Goal: Task Accomplishment & Management: Manage account settings

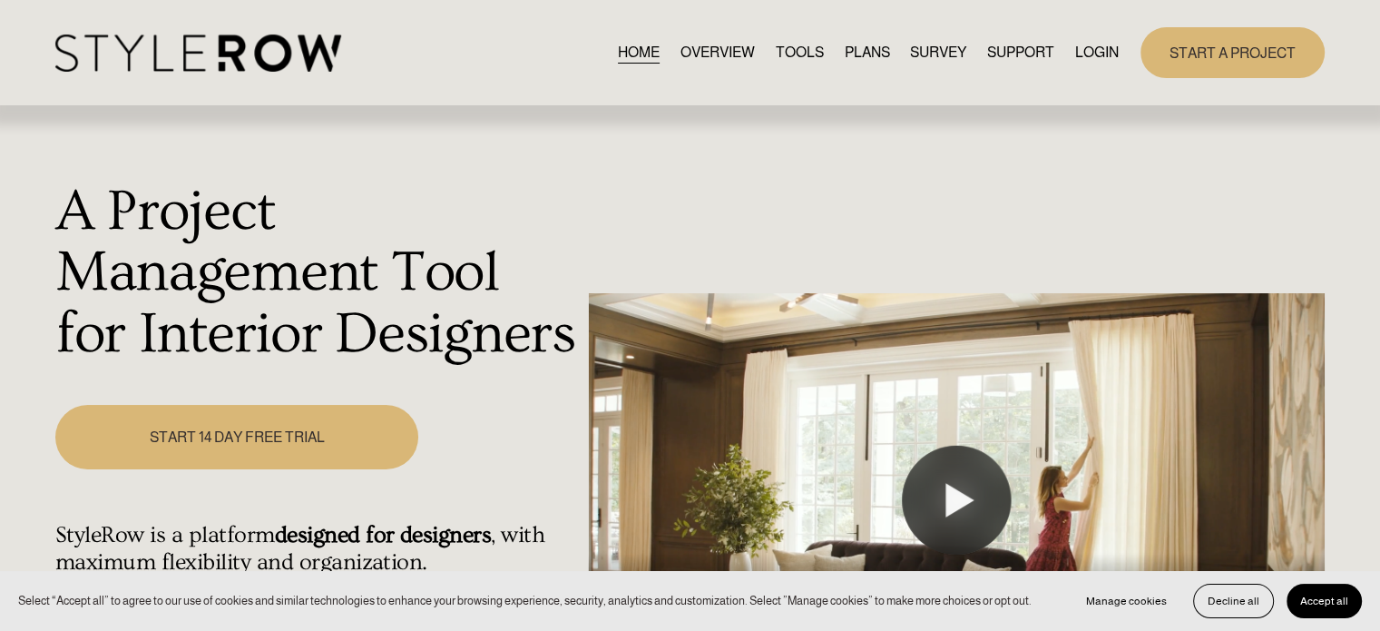
click at [1075, 43] on link "LOGIN" at bounding box center [1097, 52] width 44 height 24
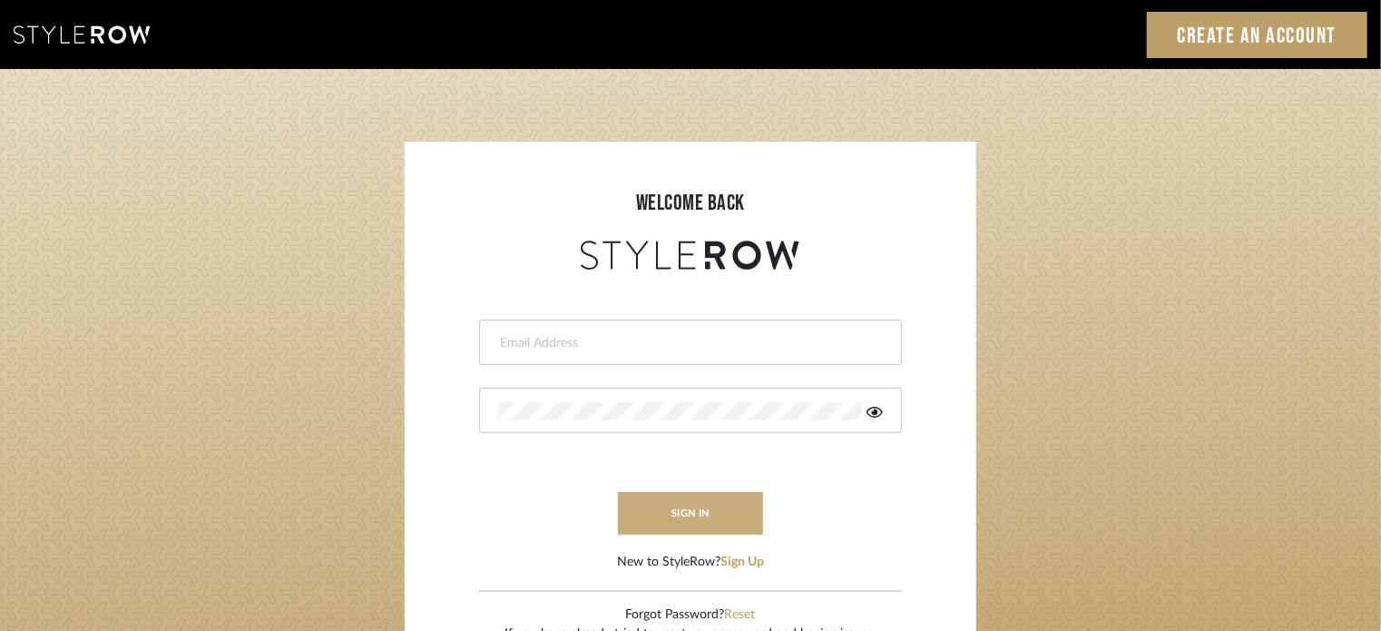
type input "lisaf@fontaine-ds.com"
click at [679, 513] on button "sign in" at bounding box center [690, 513] width 145 height 43
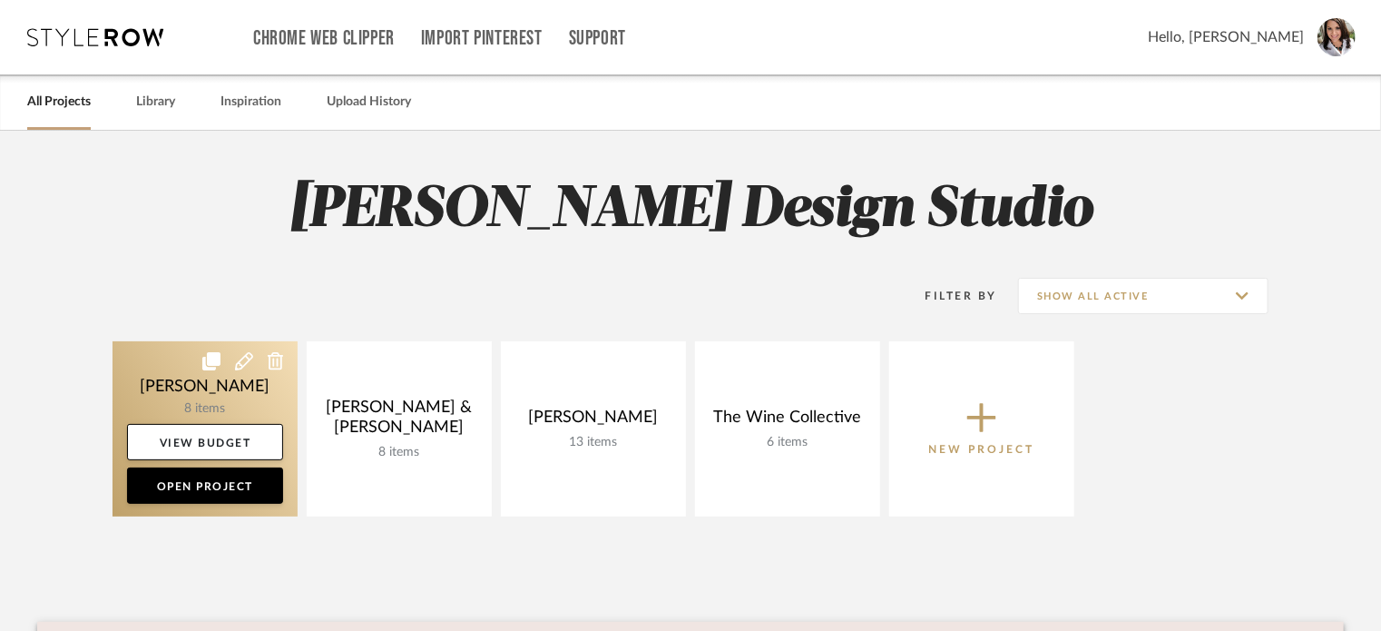
click at [229, 389] on link at bounding box center [204, 428] width 185 height 175
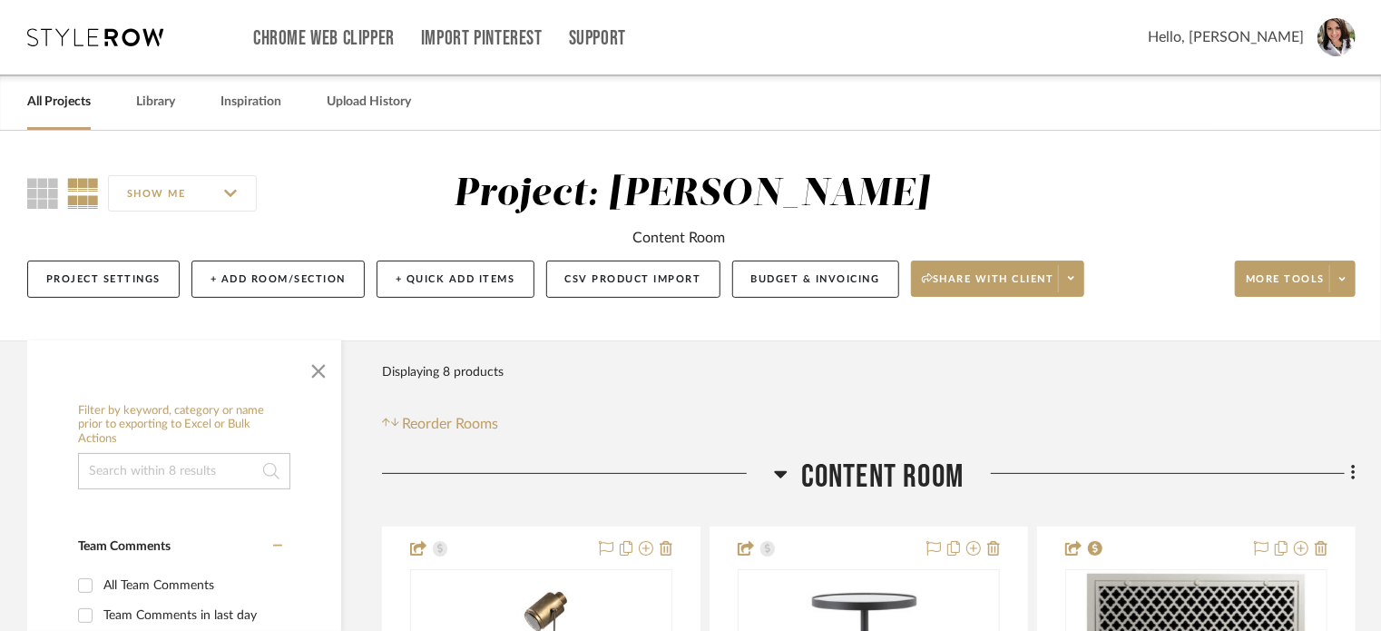
click at [1256, 46] on span "Hello, [PERSON_NAME]" at bounding box center [1226, 37] width 156 height 22
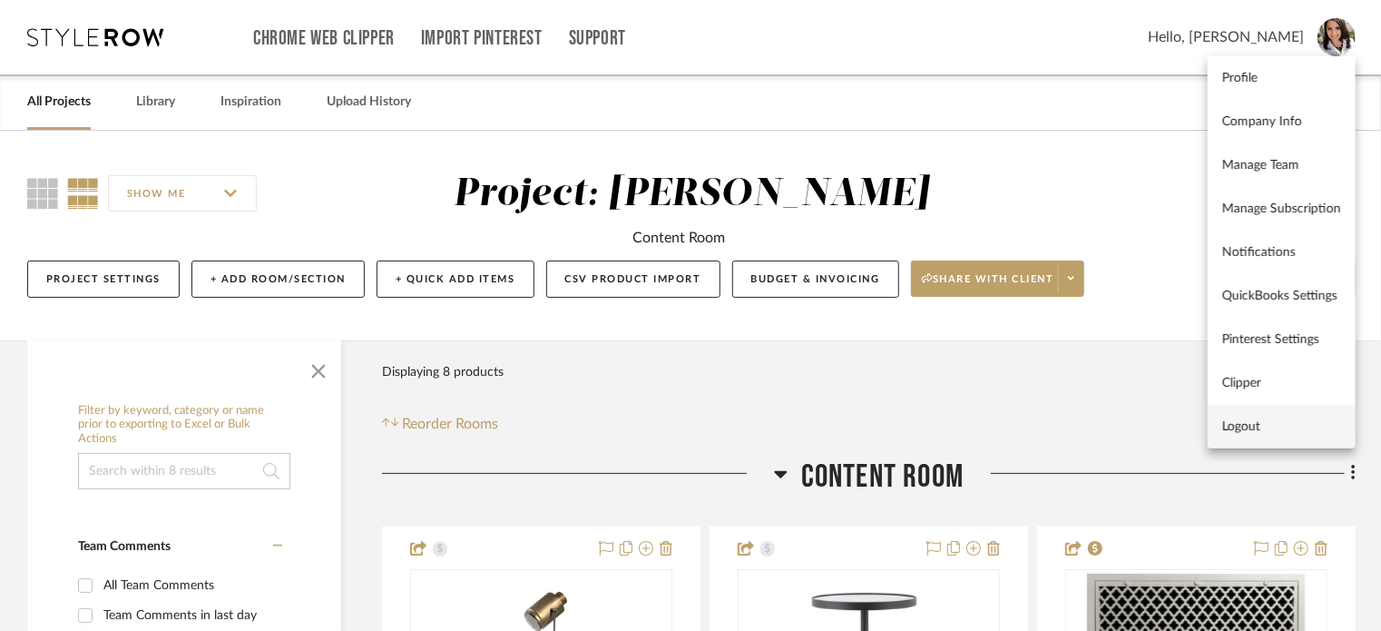
click at [1245, 414] on button "Logout" at bounding box center [1281, 427] width 148 height 44
